Goal: Task Accomplishment & Management: Use online tool/utility

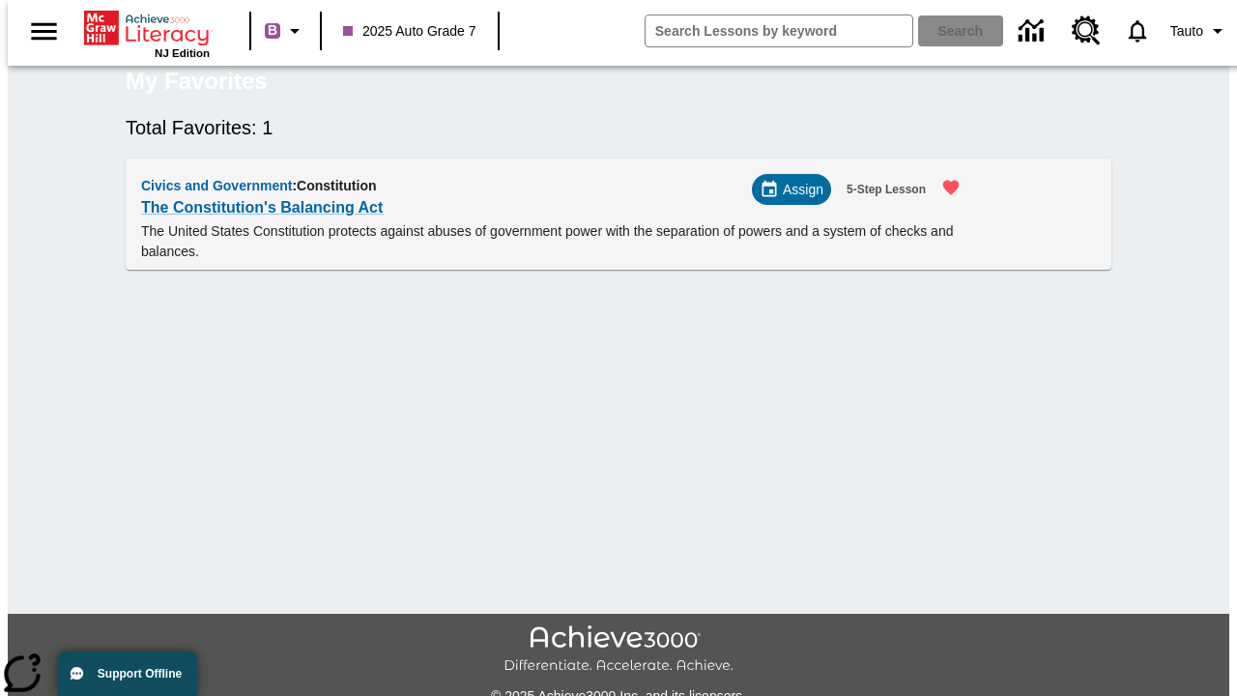
click at [799, 200] on span "Assign" at bounding box center [803, 190] width 41 height 20
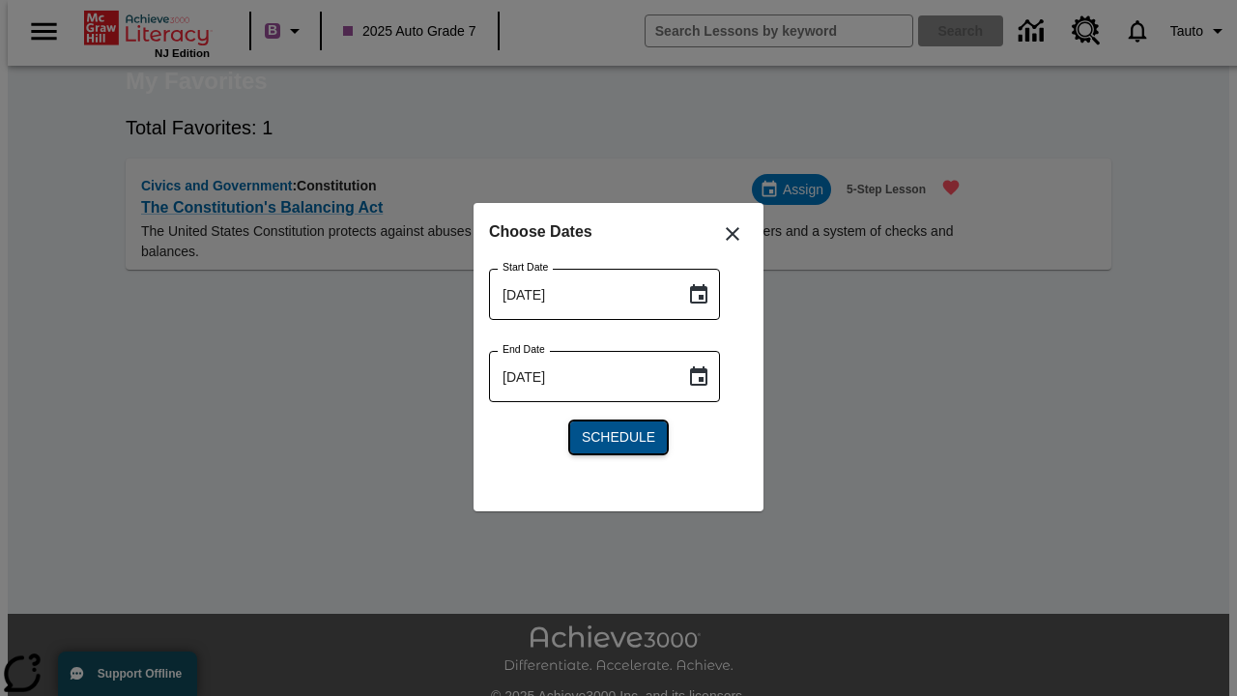
click at [618, 437] on span "Schedule" at bounding box center [618, 437] width 73 height 20
